Goal: Transaction & Acquisition: Purchase product/service

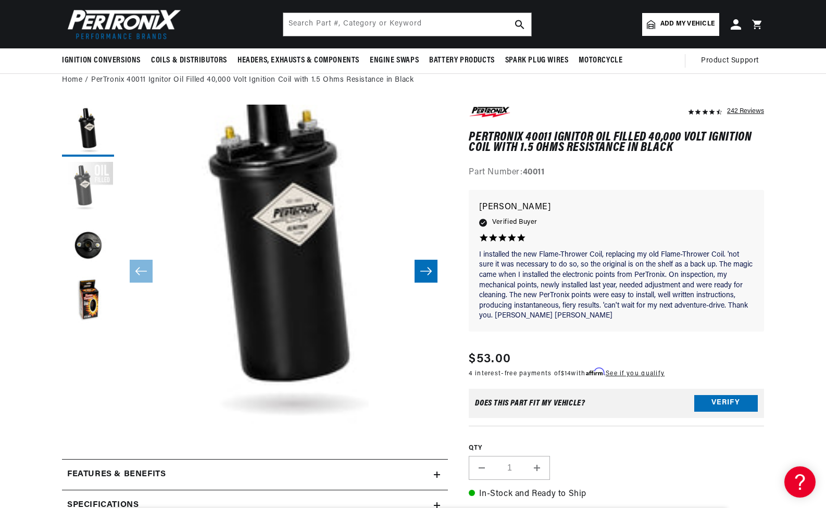
click at [80, 185] on button "Load image 2 in gallery view" at bounding box center [88, 188] width 52 height 52
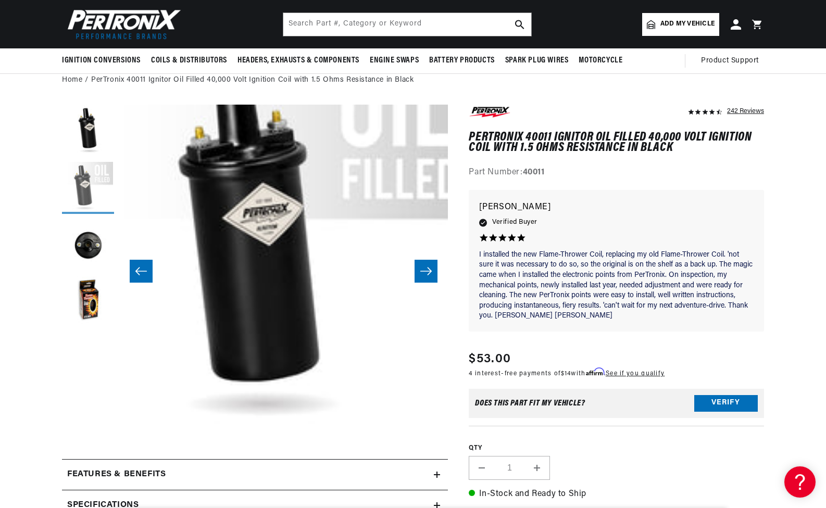
scroll to position [33, 329]
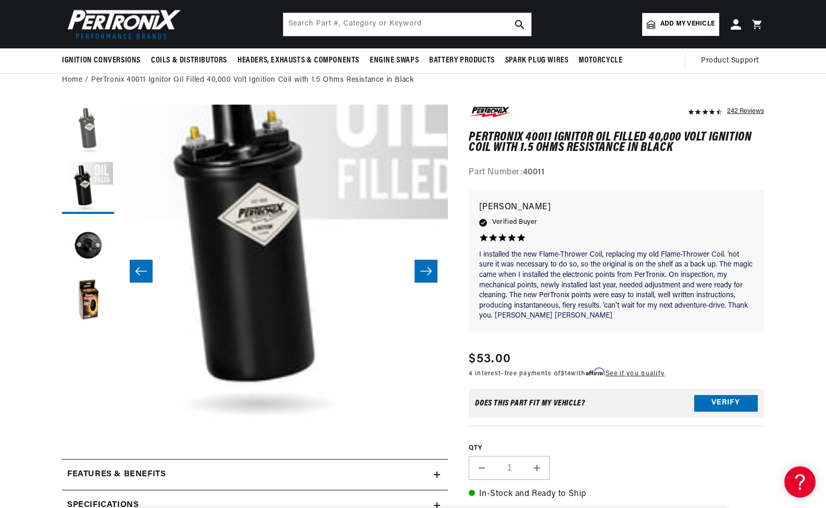
click at [80, 128] on button "Load image 1 in gallery view" at bounding box center [88, 131] width 52 height 52
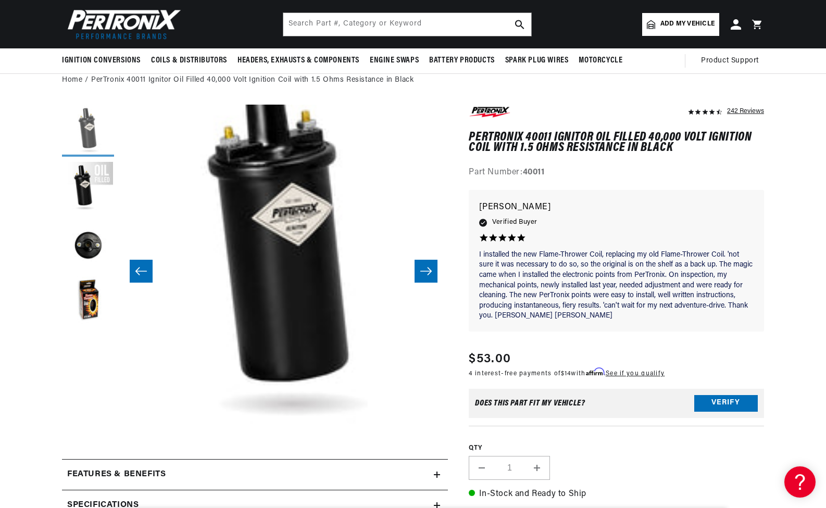
scroll to position [33, 0]
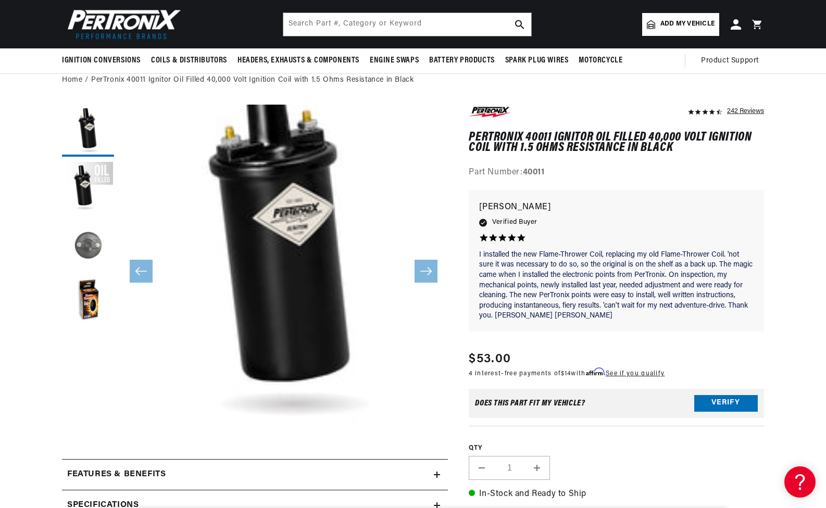
click at [91, 242] on button "Load image 3 in gallery view" at bounding box center [88, 245] width 52 height 52
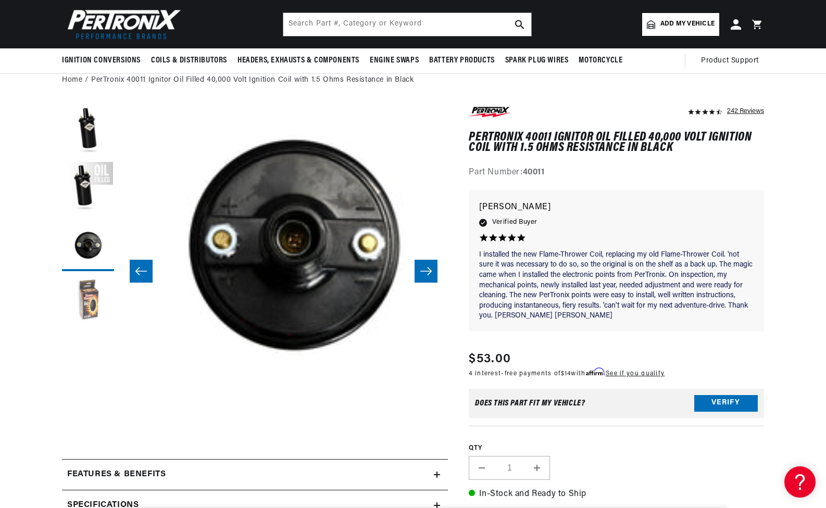
click at [82, 294] on button "Load image 4 in gallery view" at bounding box center [88, 302] width 52 height 52
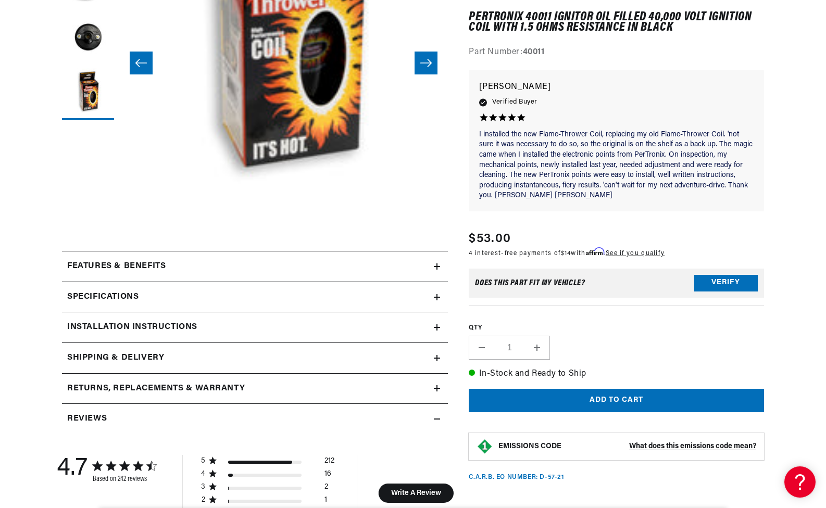
scroll to position [0, 0]
click at [440, 293] on summary "Specifications" at bounding box center [255, 297] width 386 height 30
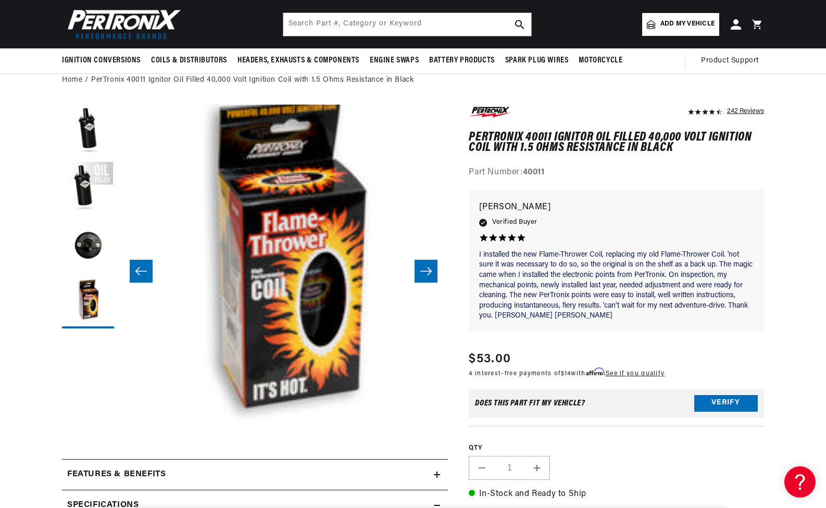
scroll to position [0, 316]
click at [429, 266] on icon "Slide right" at bounding box center [426, 271] width 12 height 10
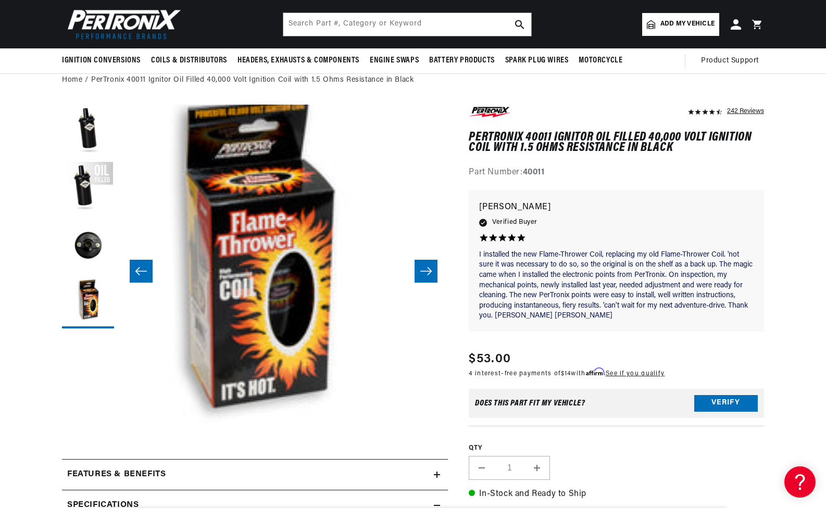
scroll to position [0, 1019]
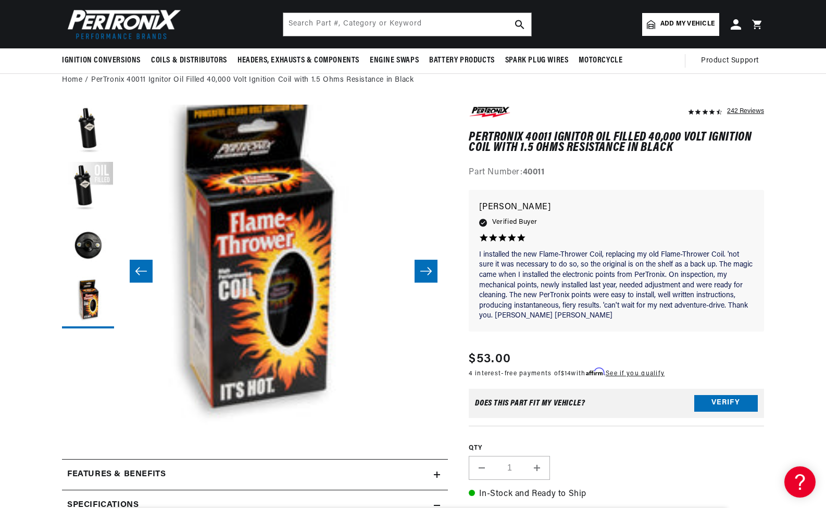
click at [429, 266] on icon "Slide right" at bounding box center [426, 271] width 12 height 10
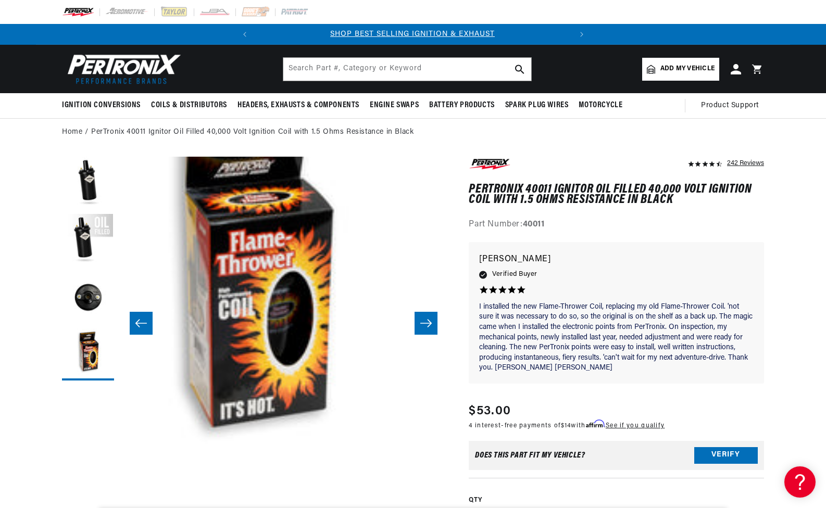
scroll to position [0, 0]
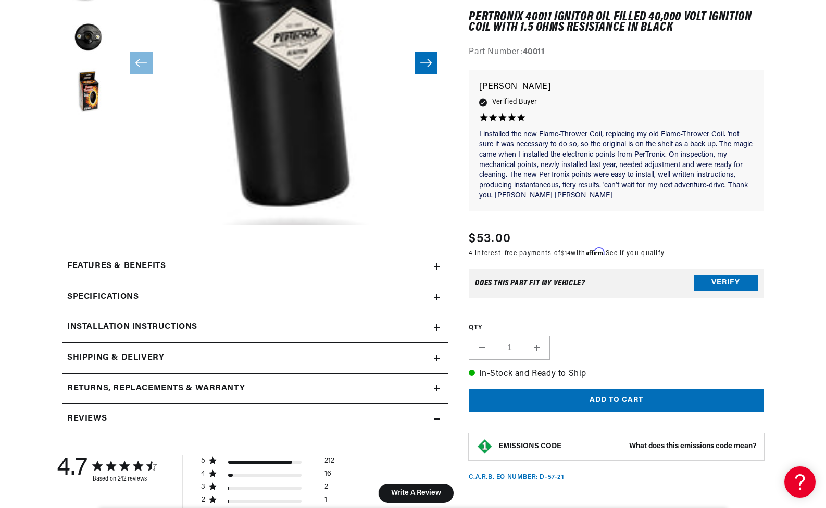
scroll to position [33, 0]
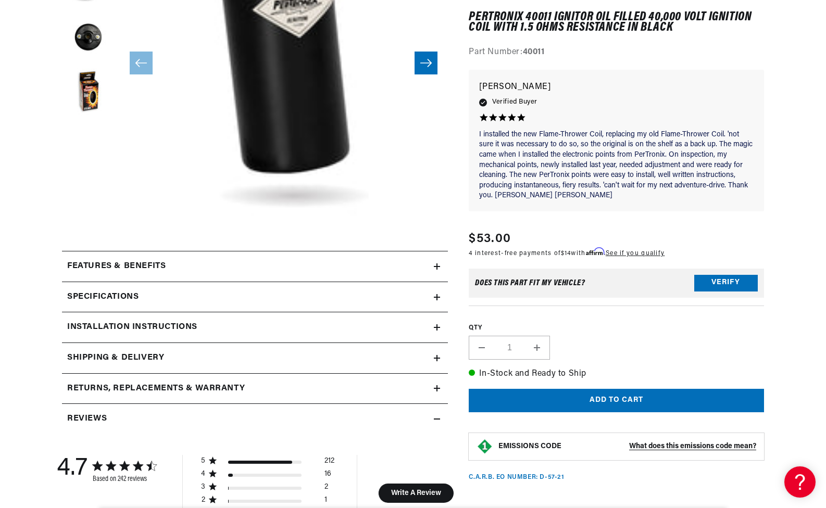
click at [437, 327] on icon at bounding box center [437, 327] width 0 height 6
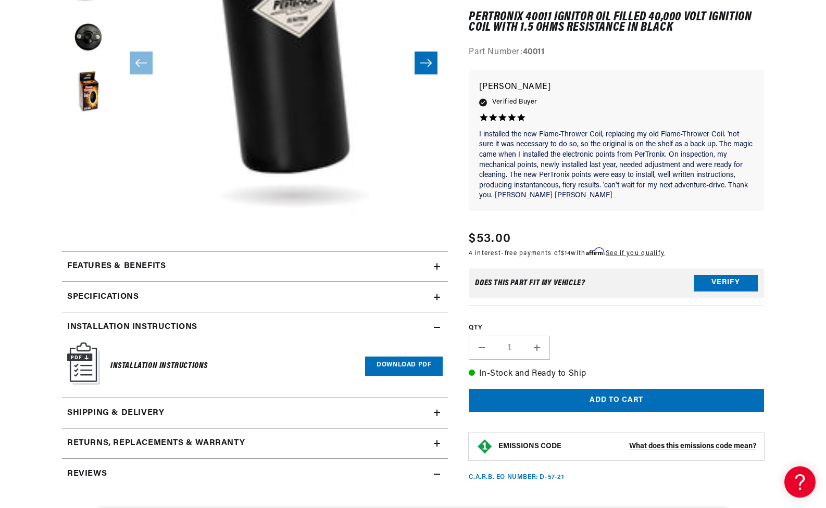
scroll to position [0, 316]
click at [434, 299] on icon at bounding box center [437, 297] width 6 height 6
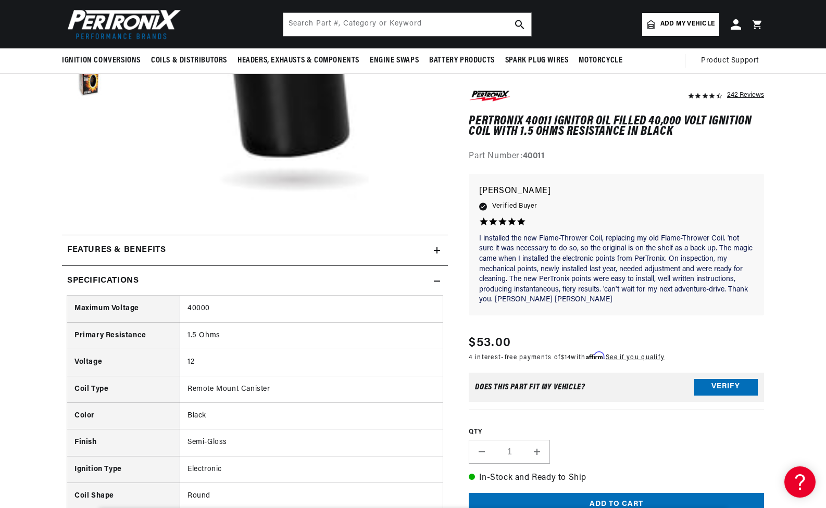
scroll to position [0, 0]
